Goal: Information Seeking & Learning: Learn about a topic

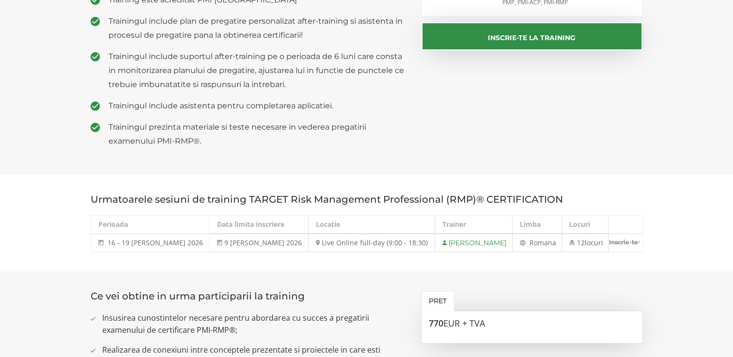
scroll to position [291, 0]
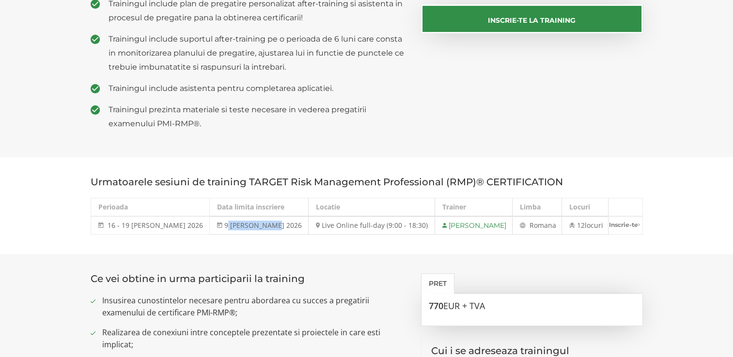
drag, startPoint x: 241, startPoint y: 211, endPoint x: 196, endPoint y: 212, distance: 45.6
click at [210, 217] on td "9 [PERSON_NAME] 2026" at bounding box center [259, 226] width 99 height 18
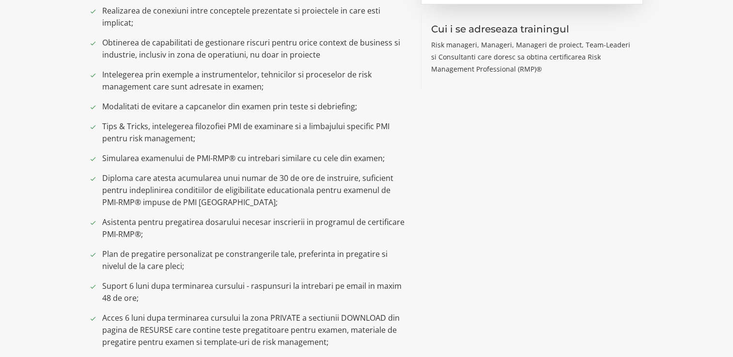
scroll to position [630, 0]
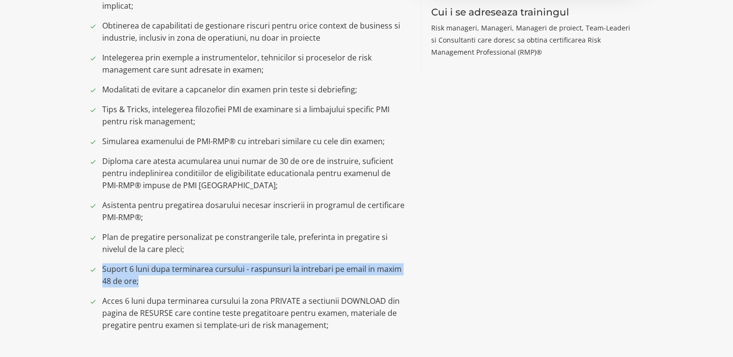
drag, startPoint x: 103, startPoint y: 253, endPoint x: 401, endPoint y: 263, distance: 298.5
click at [401, 263] on span "Suport 6 luni dupa terminarea cursului - raspunsuri la intrebari pe email in ma…" at bounding box center [254, 275] width 305 height 24
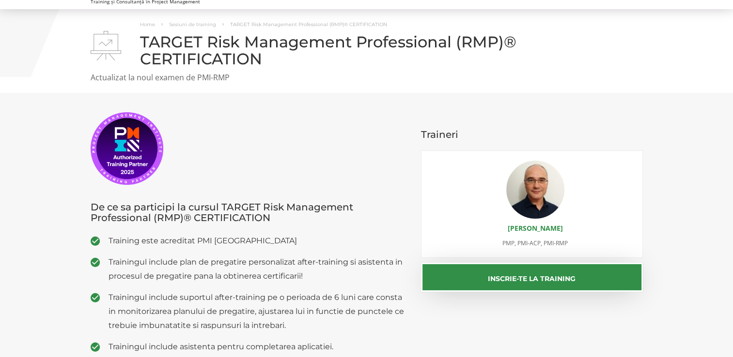
scroll to position [48, 0]
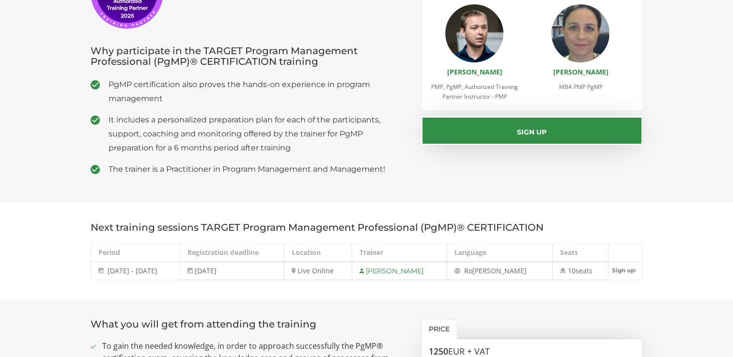
scroll to position [194, 0]
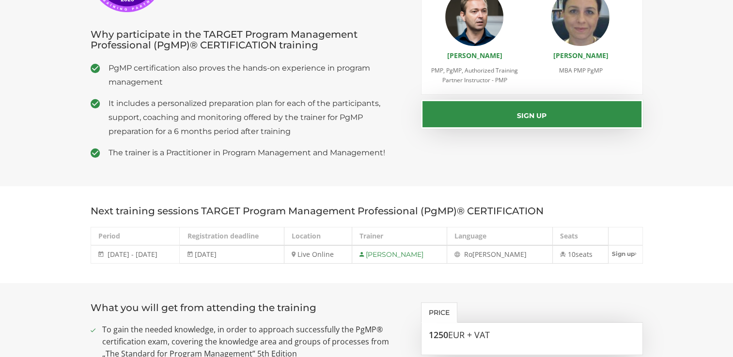
drag, startPoint x: 262, startPoint y: 258, endPoint x: 203, endPoint y: 259, distance: 58.1
click at [203, 259] on td "2 March 2026" at bounding box center [232, 255] width 104 height 18
drag, startPoint x: 203, startPoint y: 259, endPoint x: 107, endPoint y: 259, distance: 96.9
click at [107, 259] on td "9 - 13 March 2026 9 - 13 Mar 2026" at bounding box center [135, 255] width 89 height 18
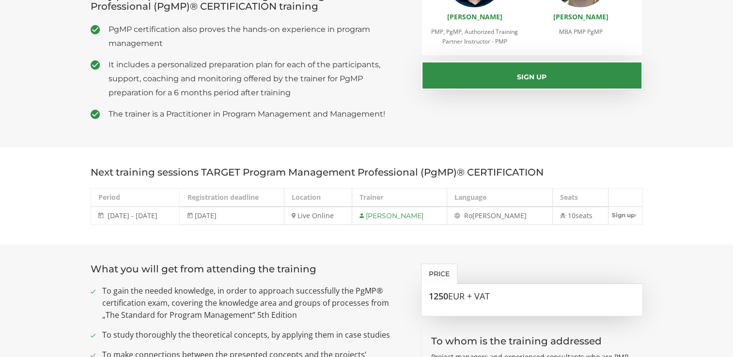
scroll to position [242, 0]
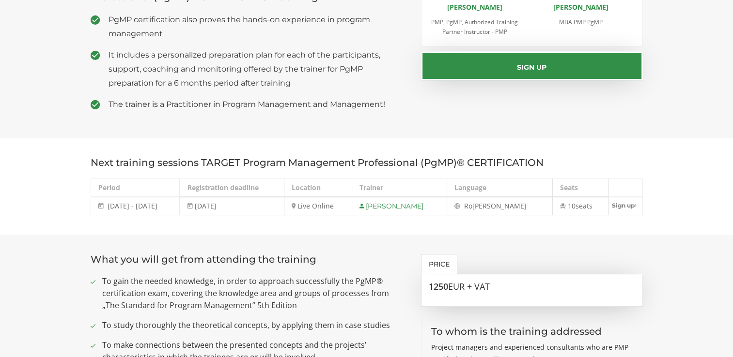
click at [232, 234] on section "Next training sessions TARGET Program Management Professional (PgMP)® CERTIFICA…" at bounding box center [366, 186] width 733 height 97
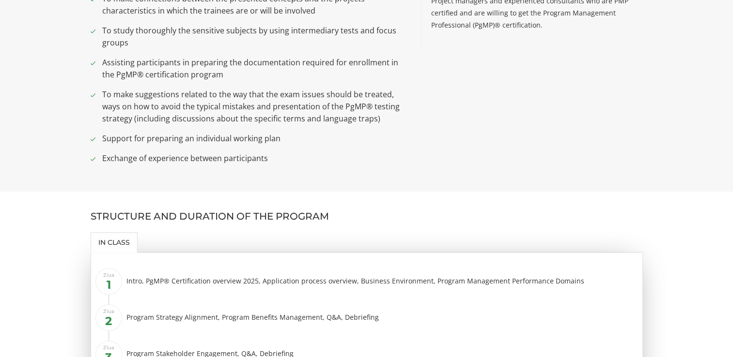
scroll to position [727, 0]
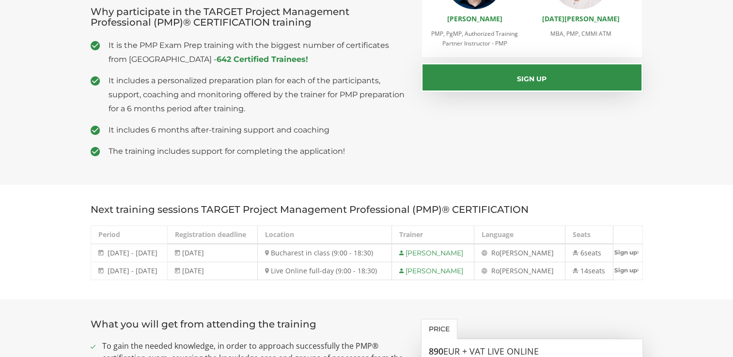
scroll to position [242, 0]
drag, startPoint x: 265, startPoint y: 253, endPoint x: 202, endPoint y: 258, distance: 63.7
click at [202, 258] on td "27 October 2025" at bounding box center [213, 253] width 90 height 18
drag, startPoint x: 110, startPoint y: 253, endPoint x: 171, endPoint y: 255, distance: 61.0
click at [157, 255] on span "3 - 7 November 2025" at bounding box center [133, 252] width 50 height 9
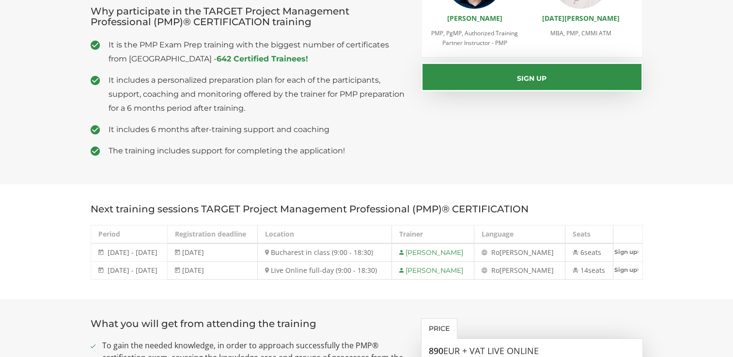
drag, startPoint x: 171, startPoint y: 255, endPoint x: 175, endPoint y: 268, distance: 14.2
click at [168, 268] on td "8 - 12 December 2025 8 - 12 Dec 2025" at bounding box center [129, 271] width 77 height 18
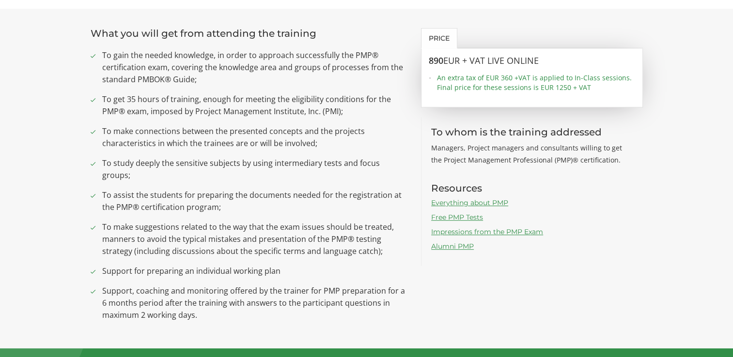
scroll to position [0, 0]
